Goal: Transaction & Acquisition: Download file/media

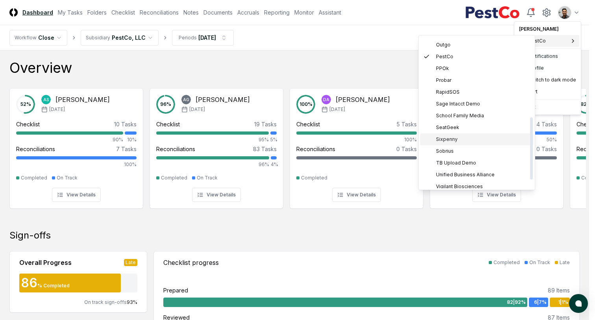
scroll to position [215, 0]
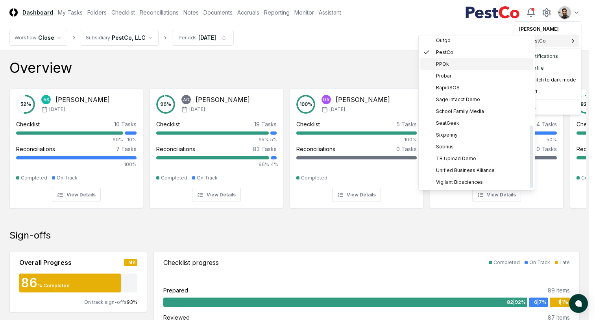
click at [468, 63] on div "PPOk" at bounding box center [476, 64] width 113 height 12
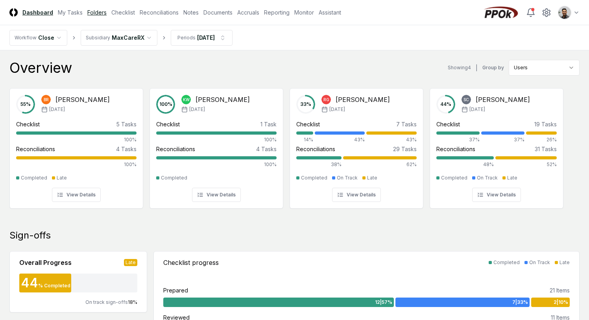
click at [102, 13] on link "Folders" at bounding box center [96, 12] width 19 height 8
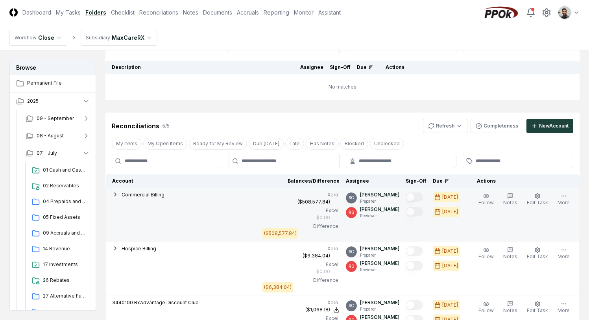
scroll to position [80, 0]
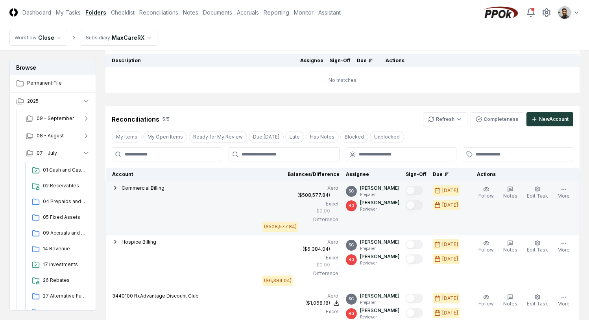
click at [152, 192] on div "Commercial Billing" at bounding box center [143, 188] width 43 height 9
click at [146, 189] on span "Commercial Billing" at bounding box center [143, 188] width 43 height 6
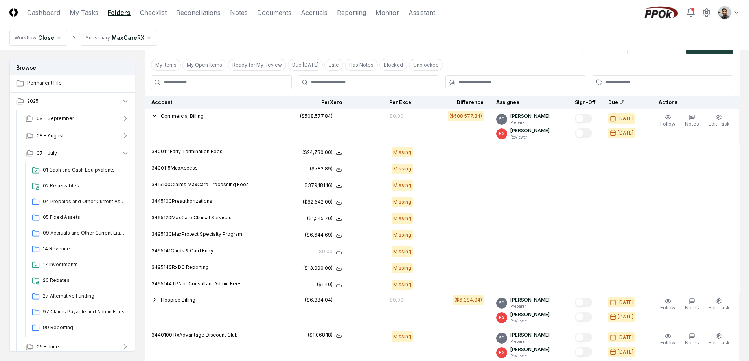
scroll to position [68, 0]
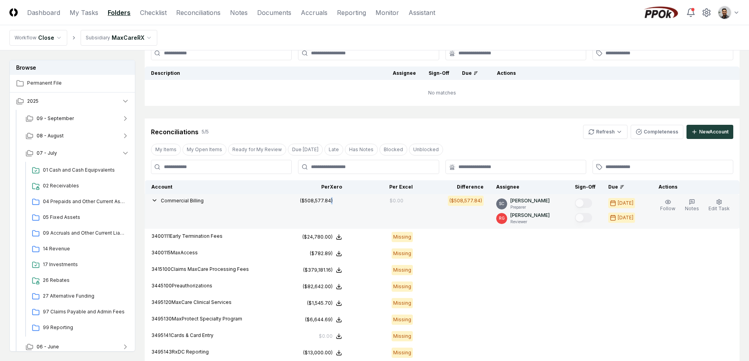
drag, startPoint x: 334, startPoint y: 201, endPoint x: 327, endPoint y: 206, distance: 9.0
click at [327, 206] on td "($508,577.84)" at bounding box center [313, 211] width 71 height 35
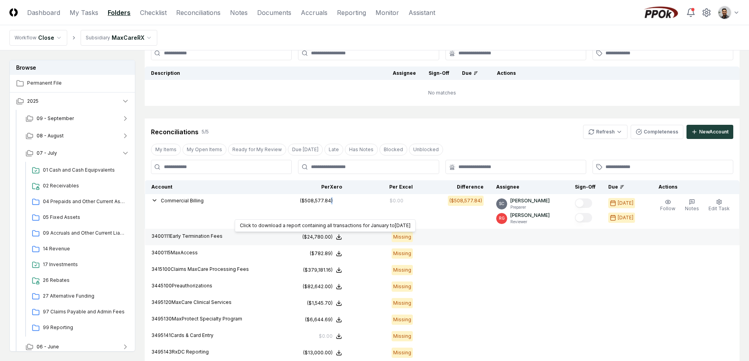
click at [330, 237] on div "($24,780.00)" at bounding box center [317, 236] width 30 height 7
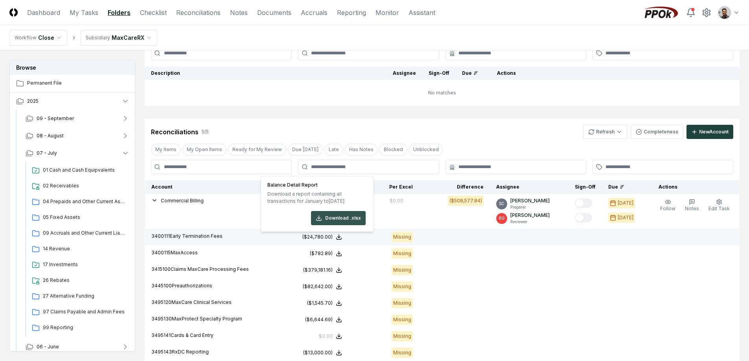
click at [350, 216] on button "Download .xlsx" at bounding box center [338, 218] width 55 height 14
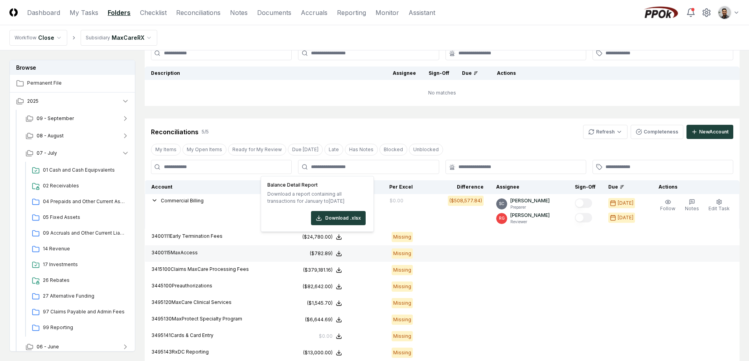
click at [364, 256] on div "Missing" at bounding box center [384, 253] width 58 height 10
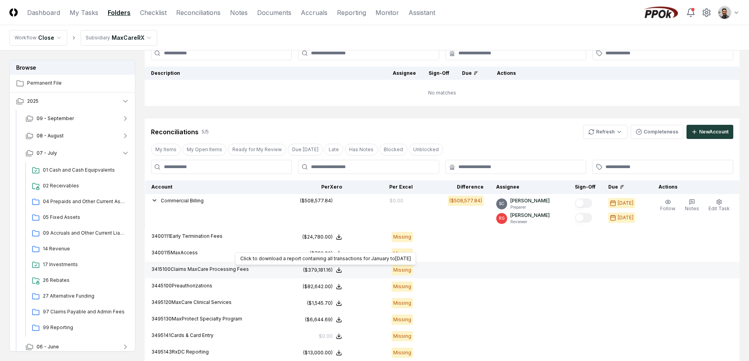
click at [328, 271] on div "($379,181.16)" at bounding box center [317, 269] width 29 height 7
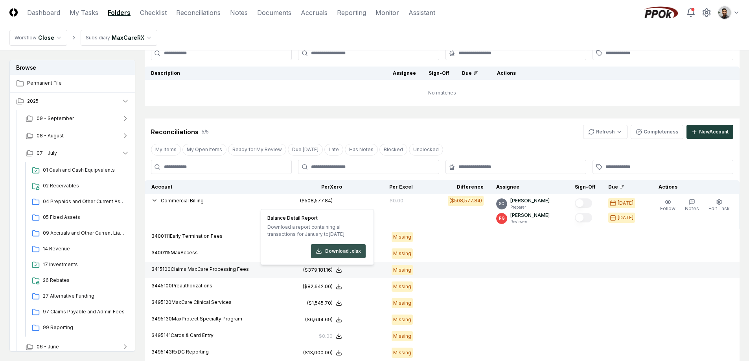
click at [340, 249] on button "Download .xlsx" at bounding box center [338, 251] width 55 height 14
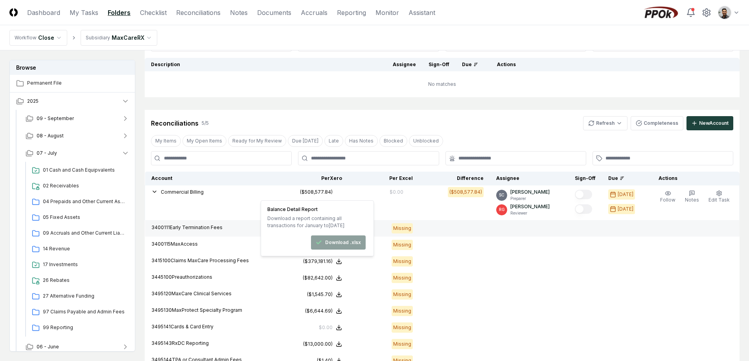
click at [497, 232] on td at bounding box center [529, 228] width 79 height 17
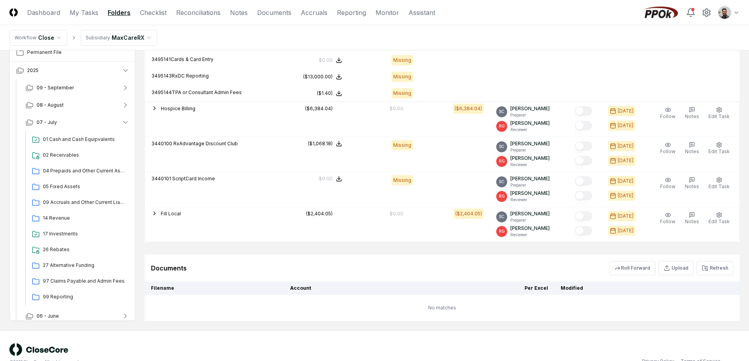
scroll to position [349, 0]
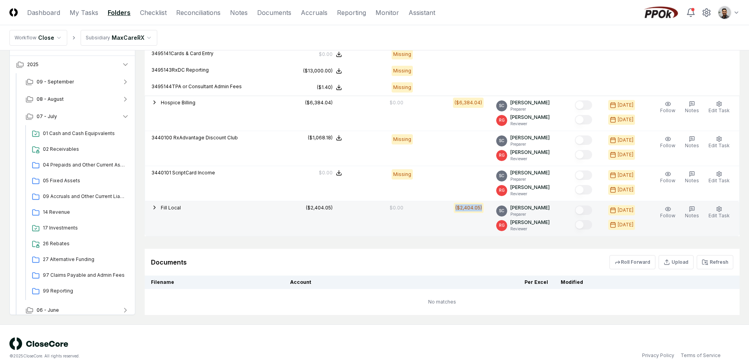
drag, startPoint x: 459, startPoint y: 208, endPoint x: 477, endPoint y: 223, distance: 23.8
click at [477, 223] on td "($2,404.05)" at bounding box center [454, 218] width 71 height 35
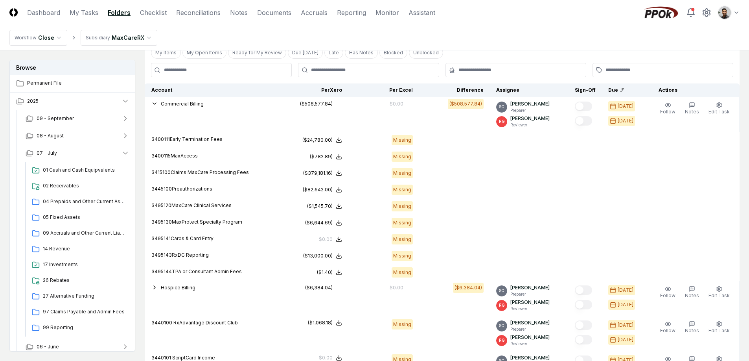
scroll to position [0, 0]
